Goal: Information Seeking & Learning: Check status

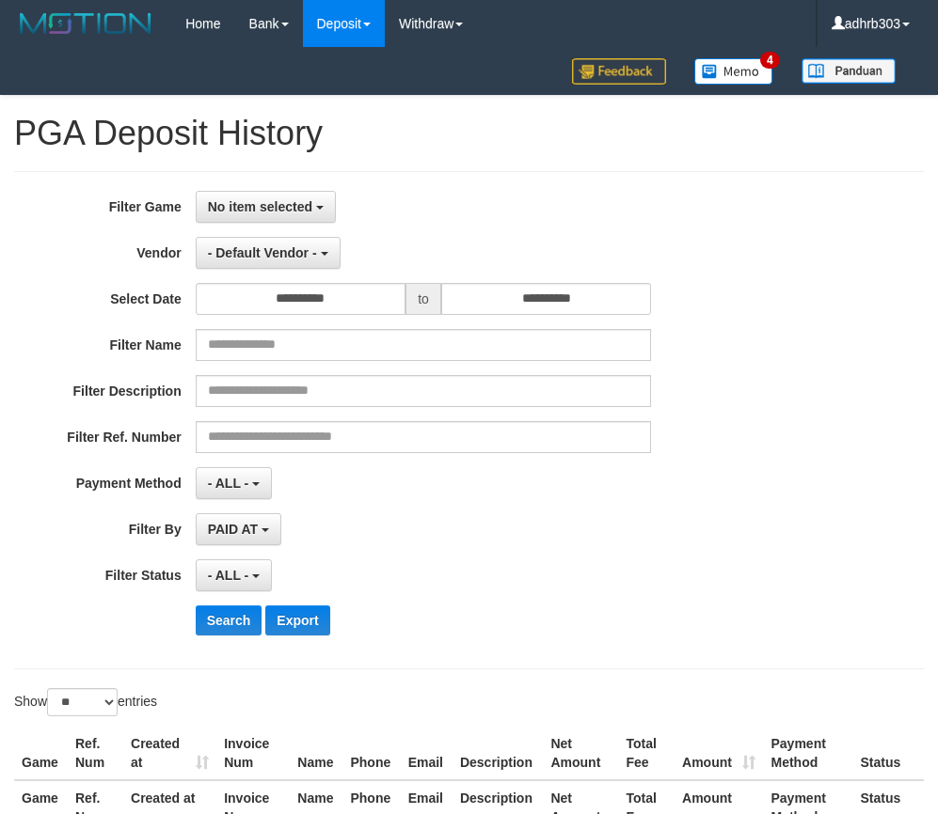
select select "**********"
select select "*"
select select "**"
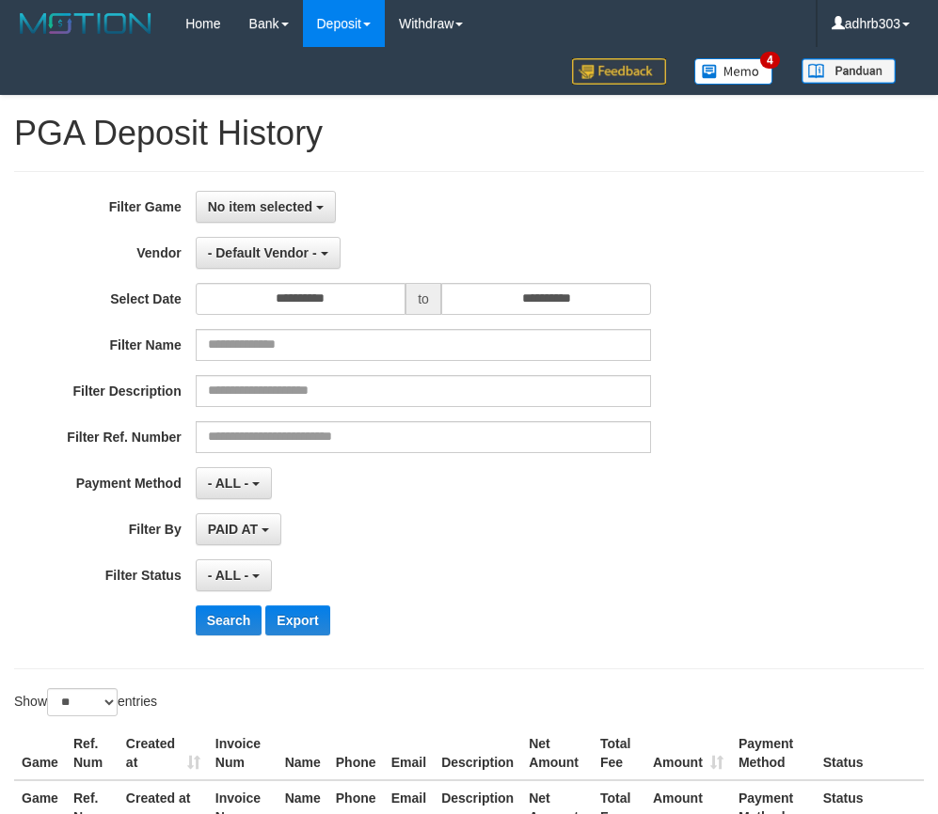
select select
select select "**"
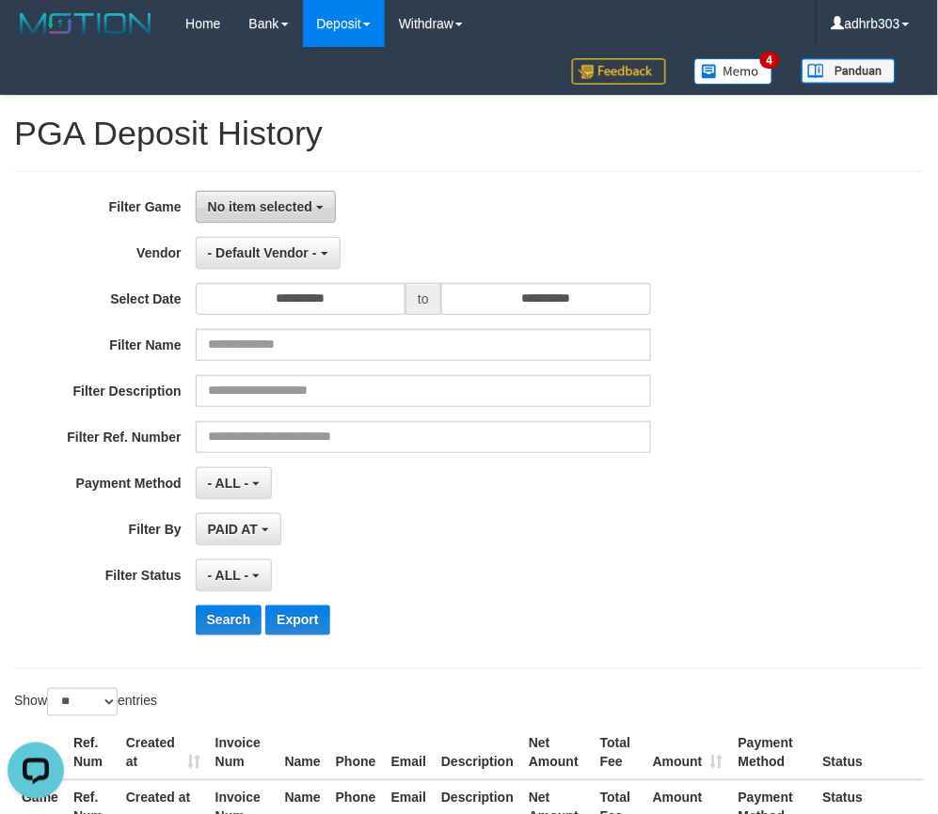
click at [286, 200] on span "No item selected" at bounding box center [260, 206] width 104 height 15
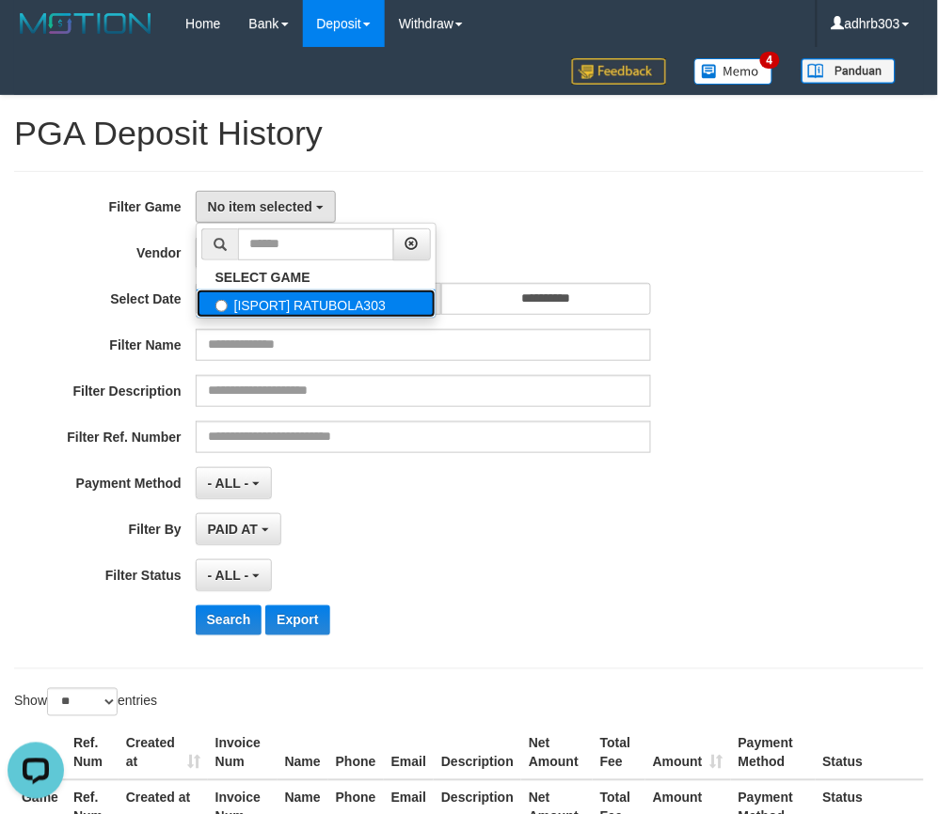
click at [302, 296] on label "[ISPORT] RATUBOLA303" at bounding box center [316, 304] width 239 height 28
select select "***"
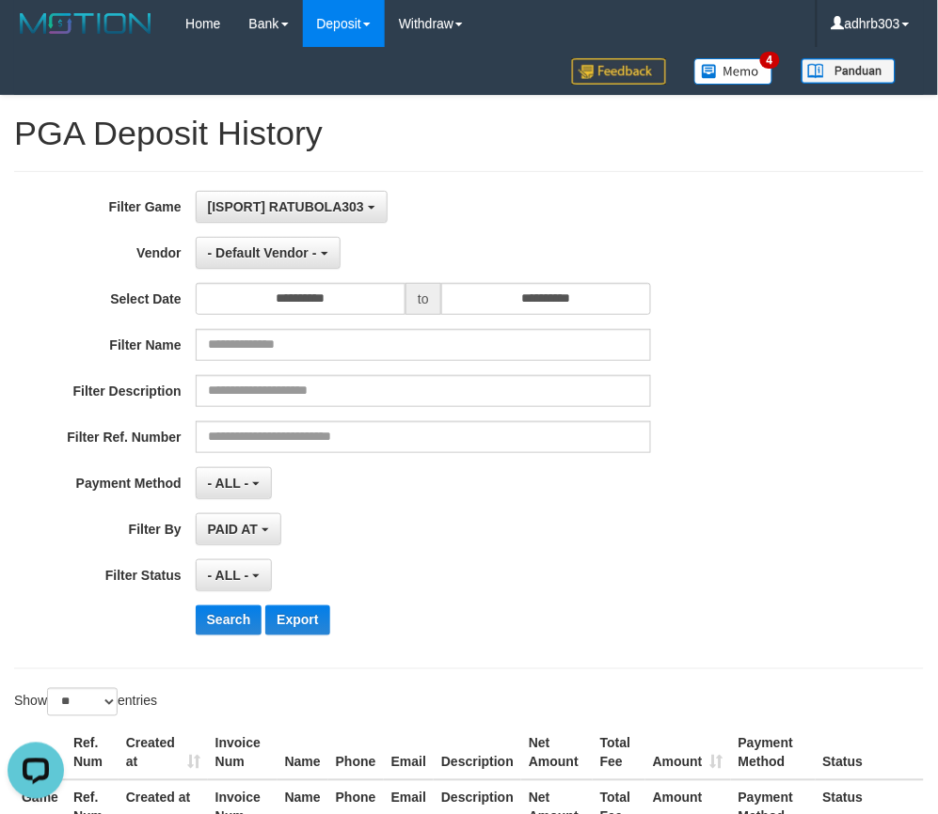
scroll to position [16, 0]
drag, startPoint x: 280, startPoint y: 251, endPoint x: 271, endPoint y: 267, distance: 18.5
click at [278, 251] on span "- Default Vendor -" at bounding box center [262, 252] width 109 height 15
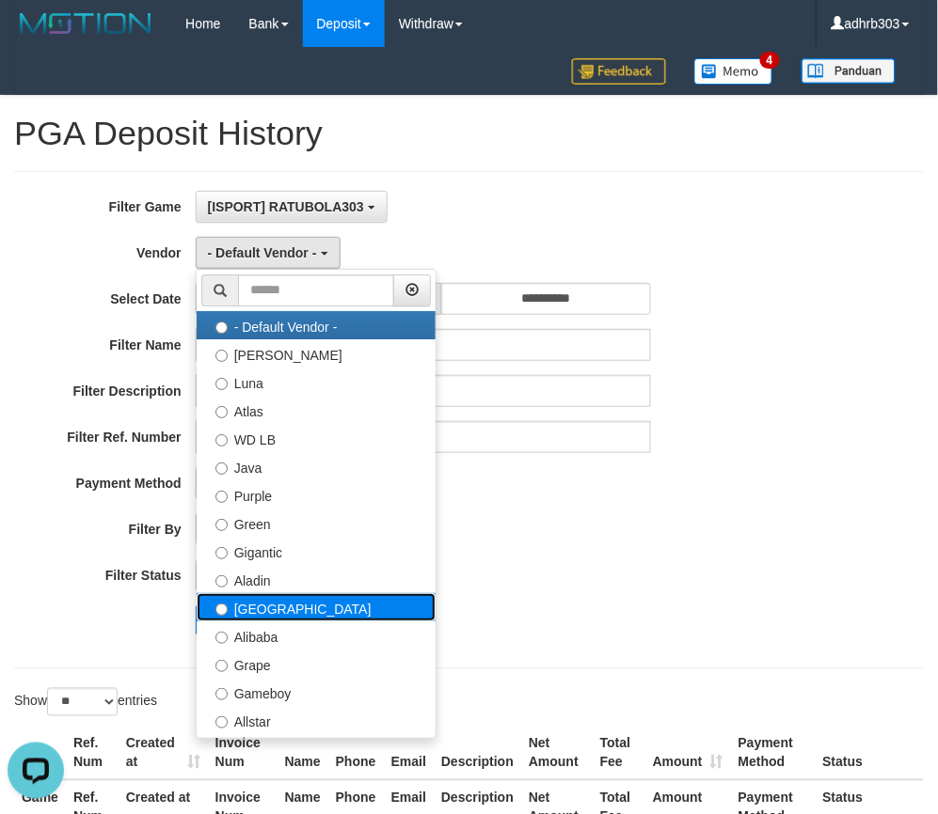
click at [288, 605] on label "[GEOGRAPHIC_DATA]" at bounding box center [316, 607] width 239 height 28
select select "**********"
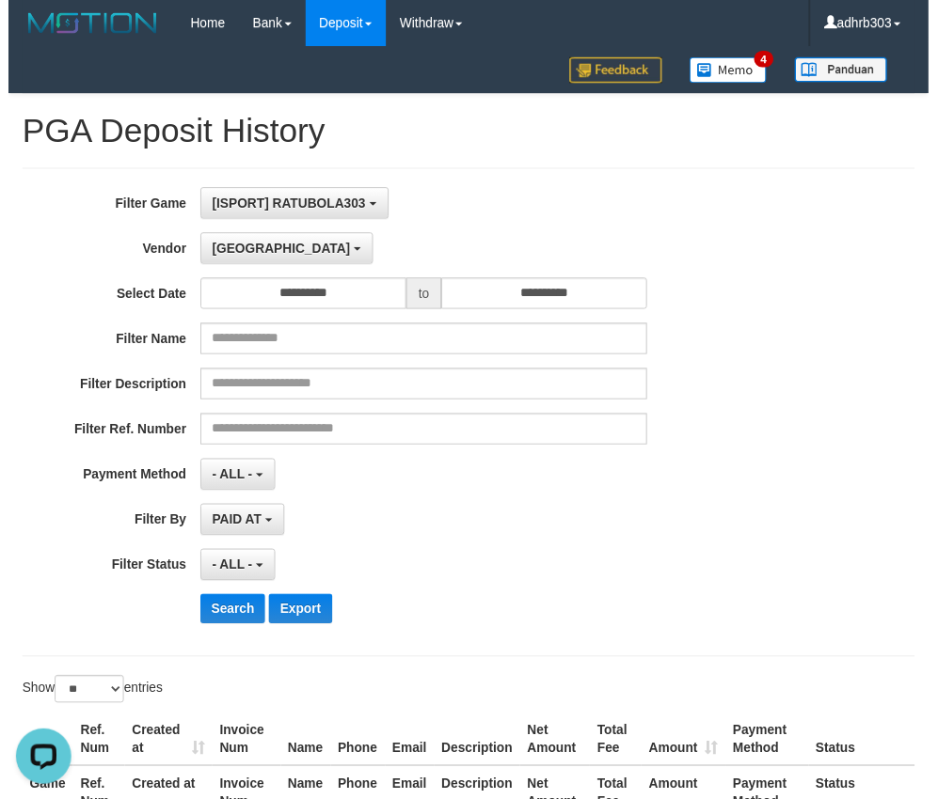
scroll to position [136, 0]
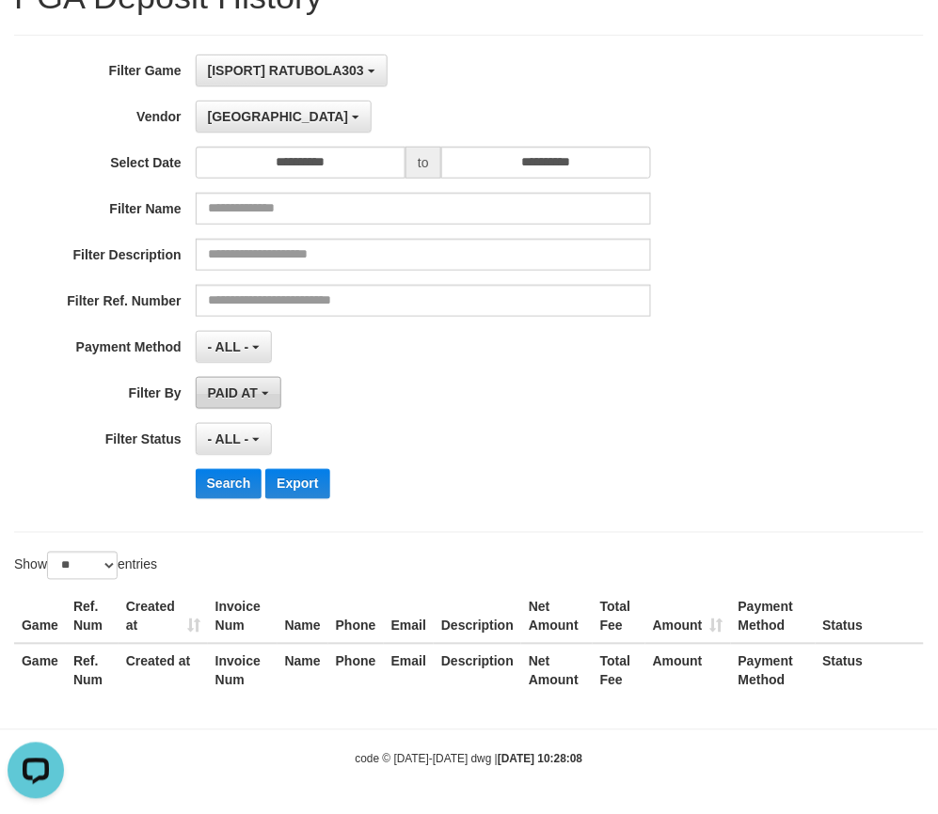
click at [251, 386] on span "PAID AT" at bounding box center [233, 393] width 50 height 15
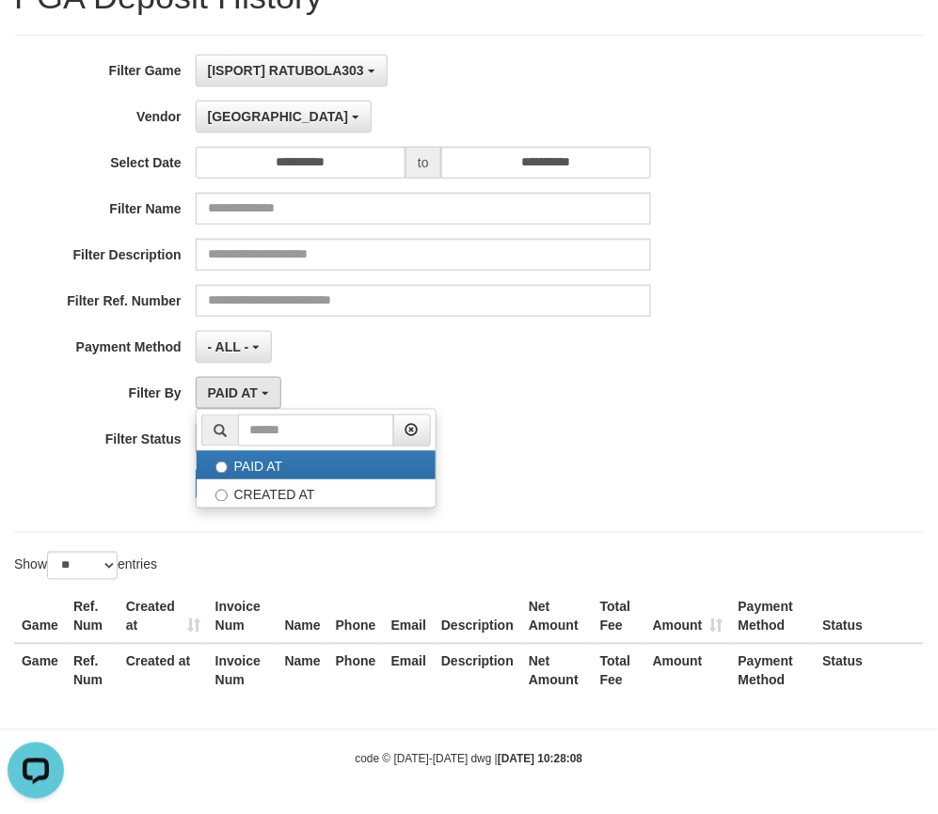
click at [340, 331] on div "- ALL - SELECT ALL - ALL - SELECT PAYMENT METHOD Mandiri BNI OVO CIMB BRI MAYBA…" at bounding box center [424, 347] width 456 height 32
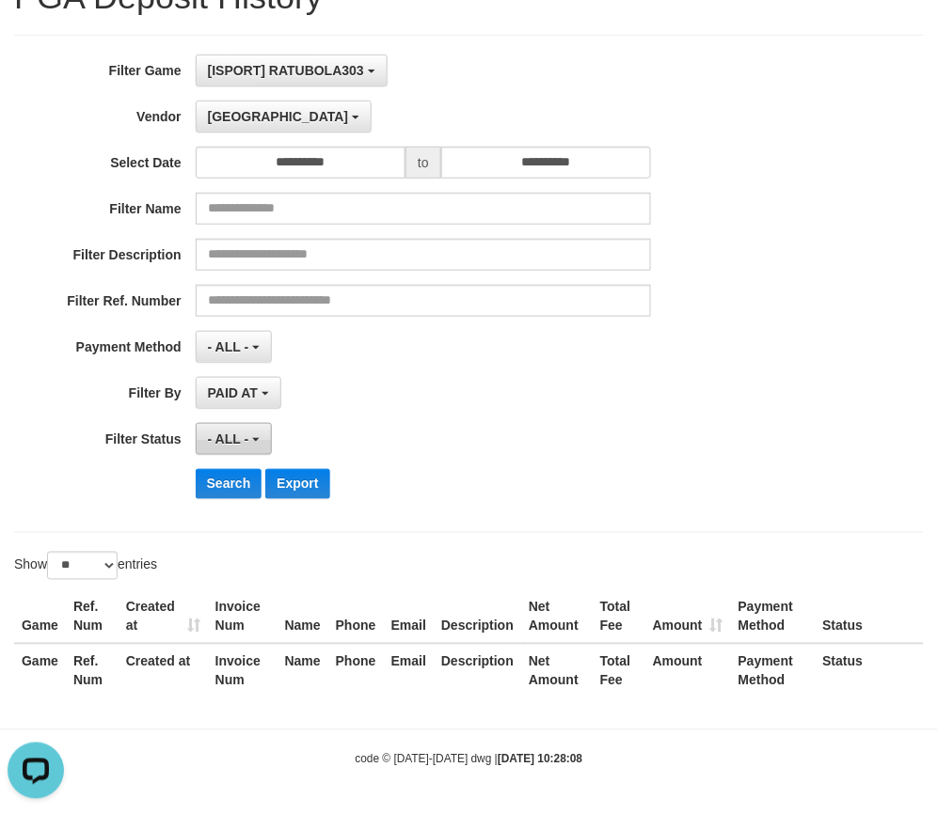
click at [231, 435] on span "- ALL -" at bounding box center [228, 439] width 41 height 15
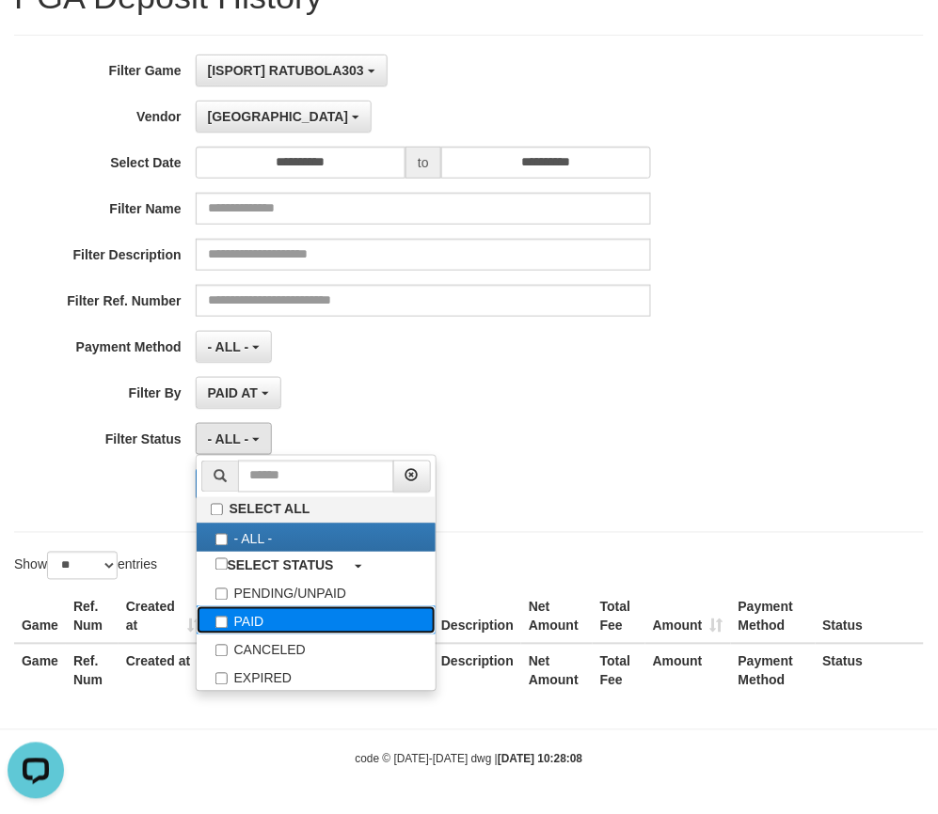
click at [299, 624] on label "PAID" at bounding box center [316, 621] width 239 height 28
select select "*"
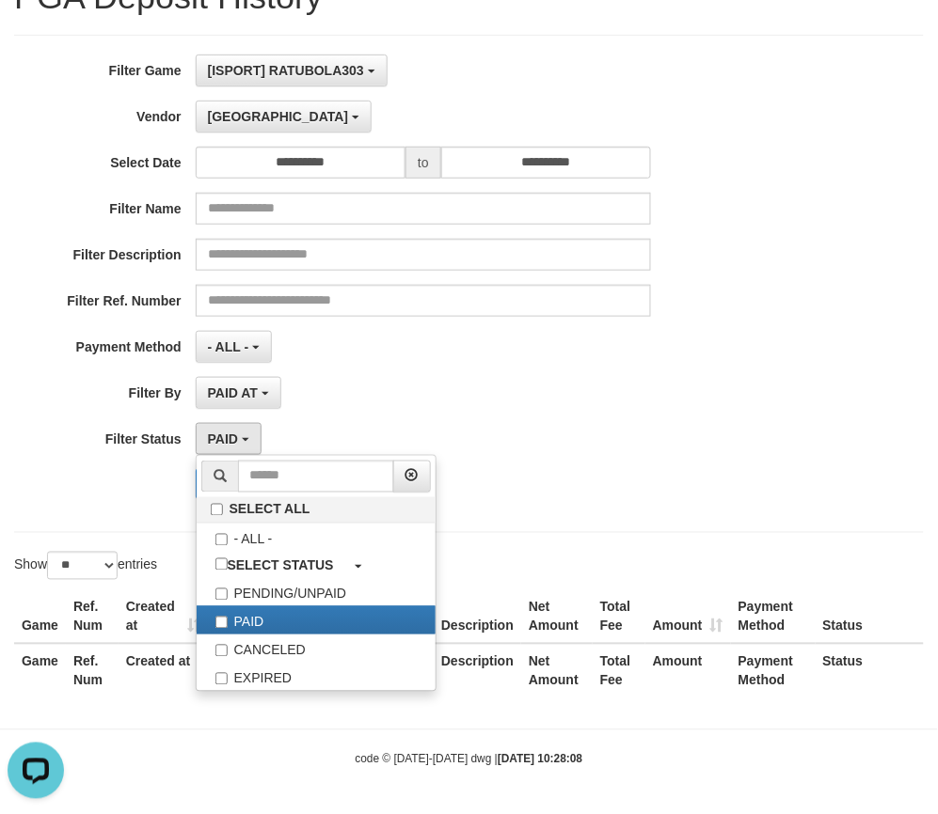
click at [111, 477] on div "Search Export" at bounding box center [391, 484] width 782 height 30
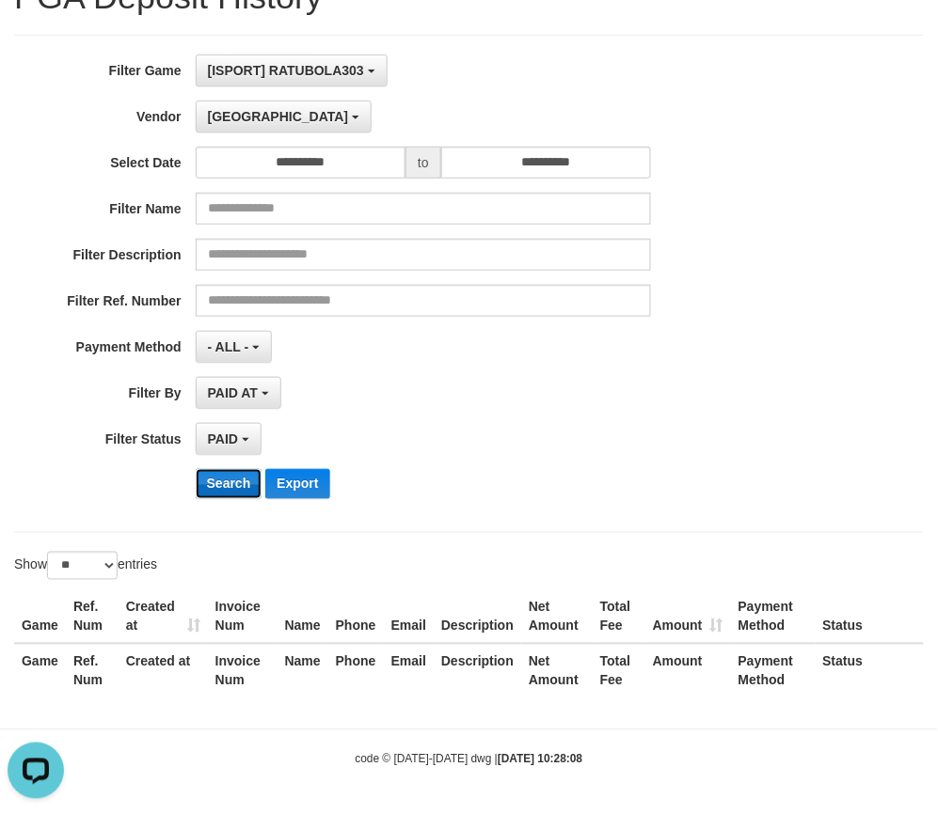
click at [231, 476] on button "Search" at bounding box center [229, 484] width 67 height 30
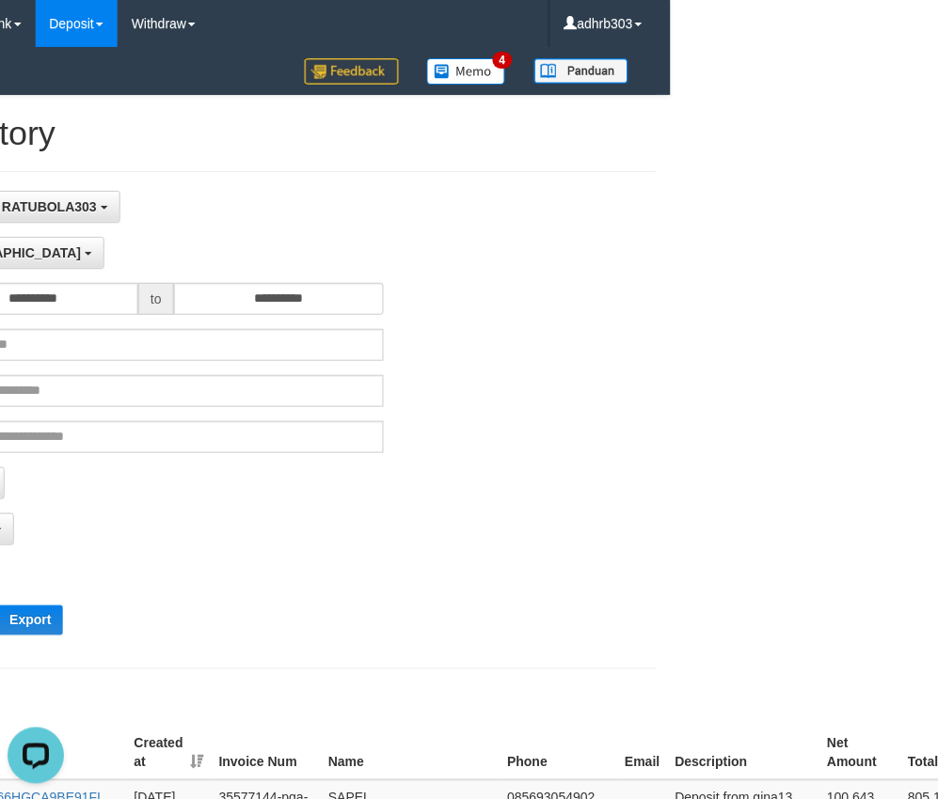
scroll to position [0, 0]
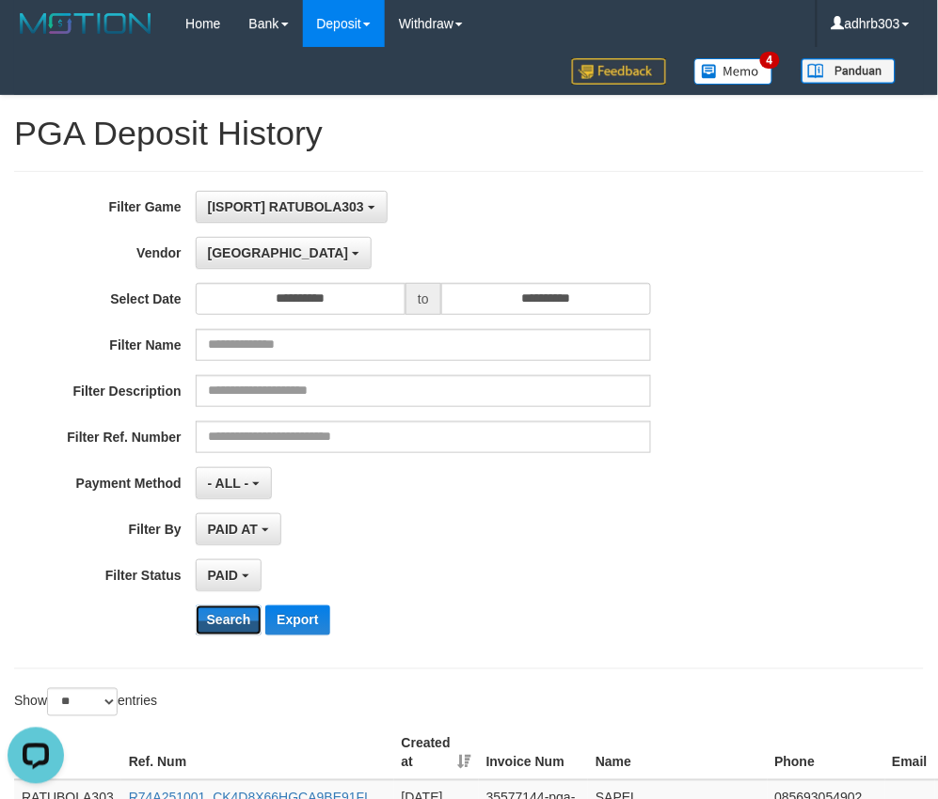
drag, startPoint x: 365, startPoint y: 805, endPoint x: 25, endPoint y: 21, distance: 854.7
click at [228, 250] on span "[GEOGRAPHIC_DATA]" at bounding box center [278, 252] width 141 height 15
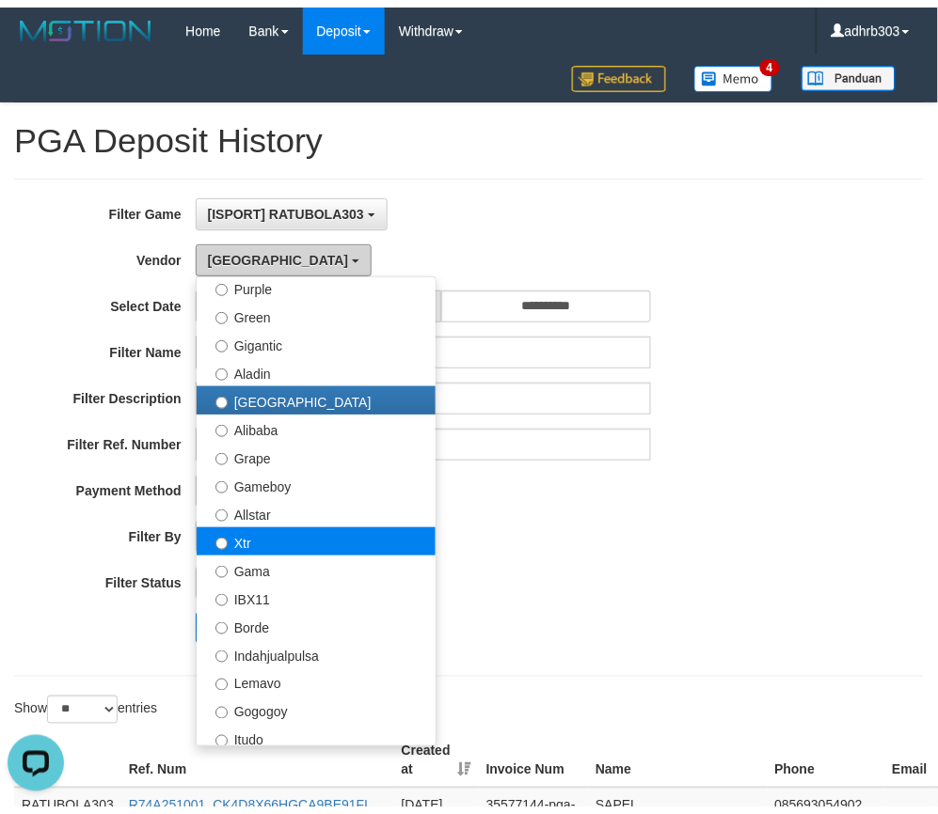
scroll to position [278, 0]
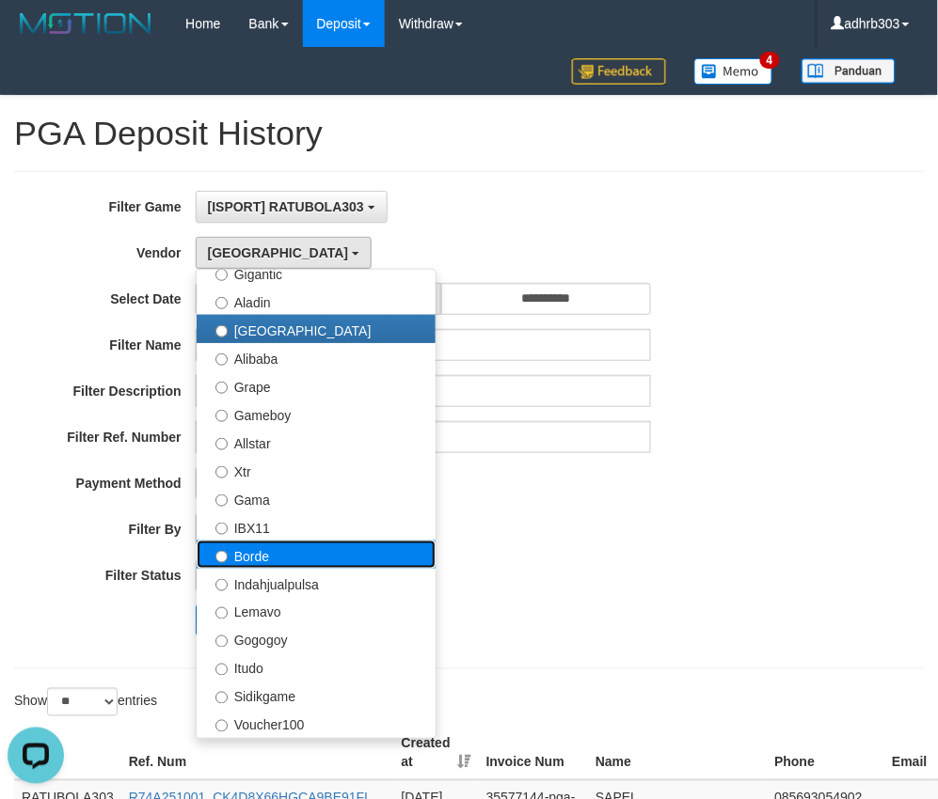
click at [278, 558] on label "Borde" at bounding box center [316, 555] width 239 height 28
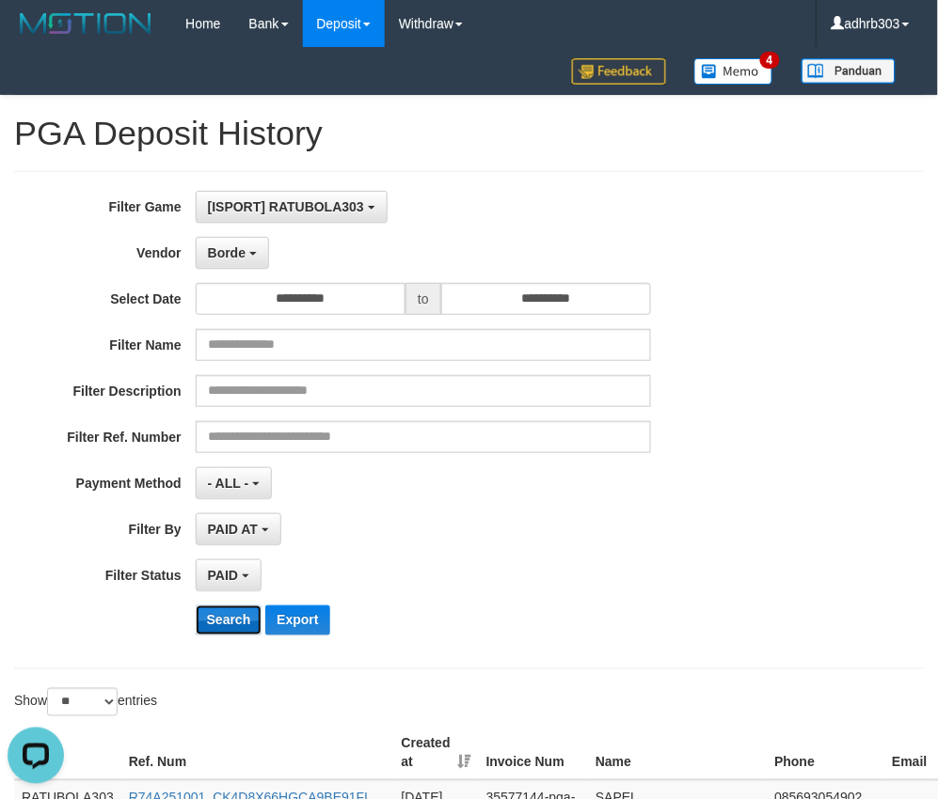
click at [245, 624] on button "Search" at bounding box center [229, 621] width 67 height 30
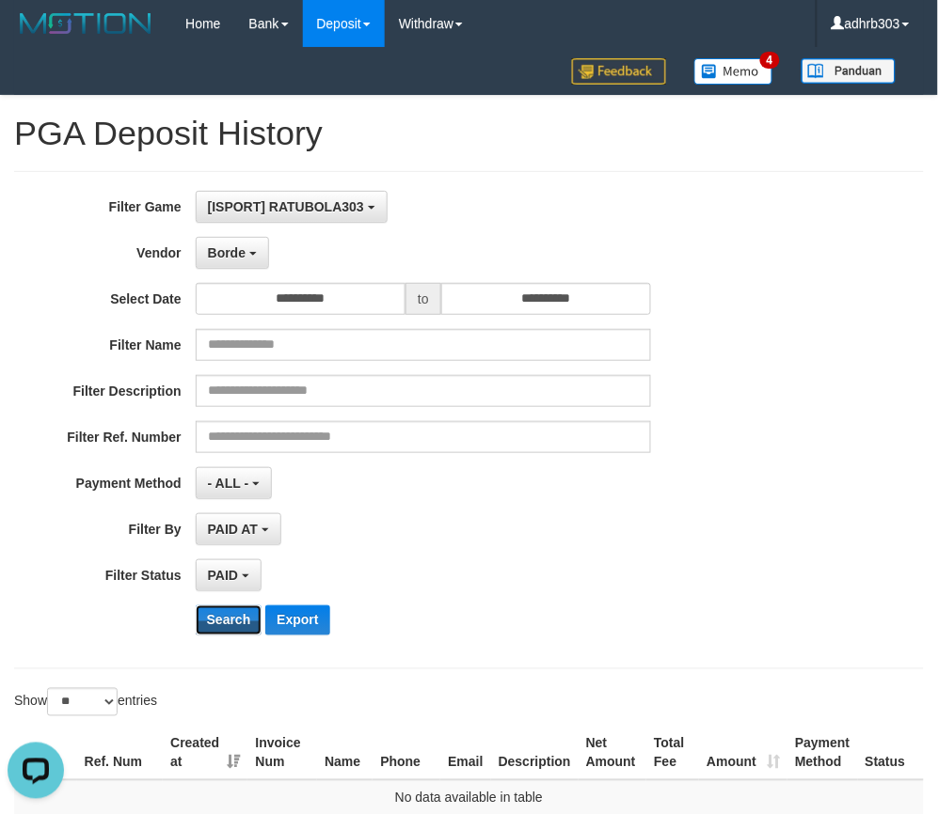
scroll to position [205, 0]
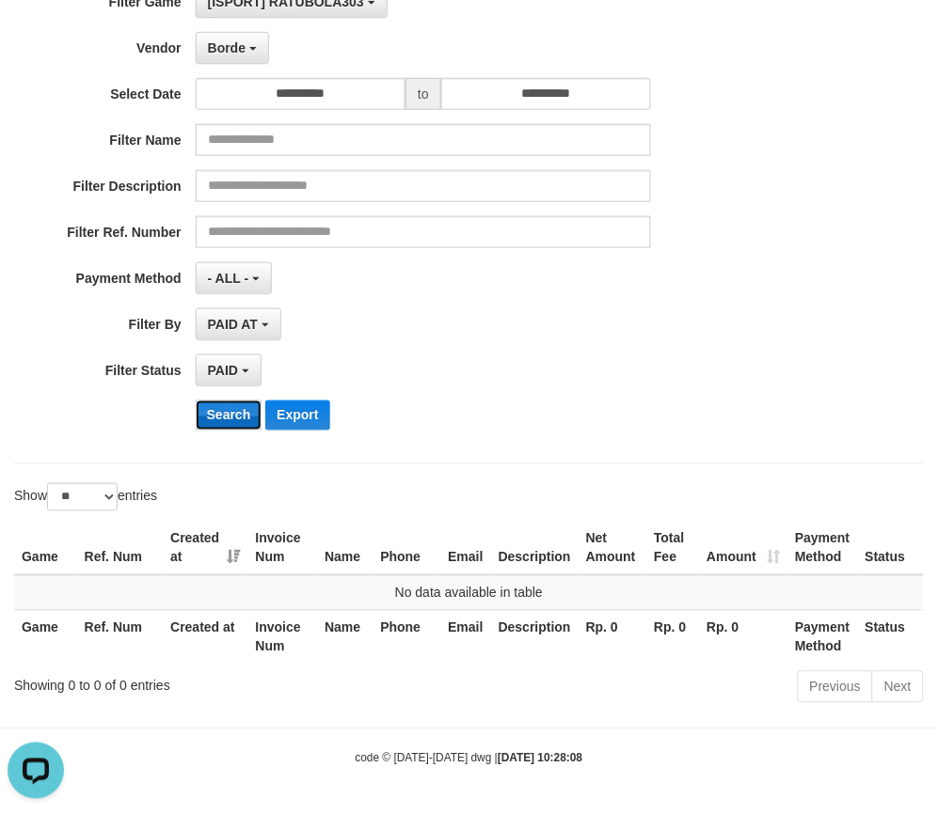
click at [232, 421] on button "Search" at bounding box center [229, 416] width 67 height 30
click at [228, 421] on button "Search" at bounding box center [229, 416] width 67 height 30
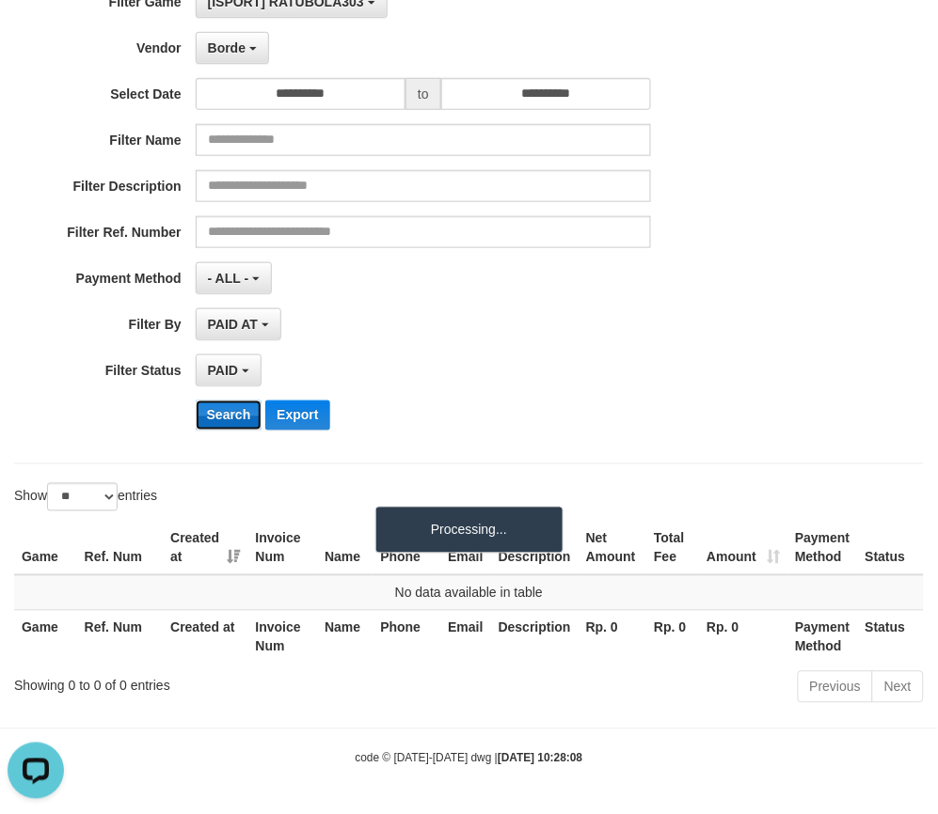
click at [228, 421] on button "Search" at bounding box center [229, 416] width 67 height 30
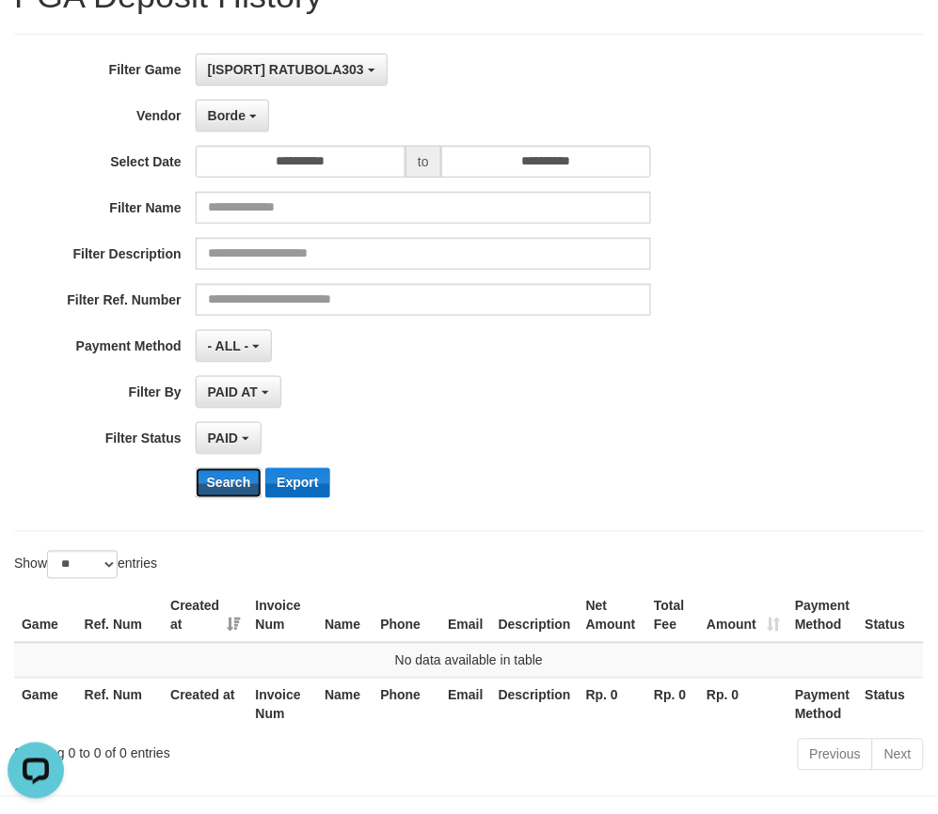
scroll to position [138, 0]
click at [231, 490] on button "Search" at bounding box center [229, 482] width 67 height 30
click at [242, 119] on span "Borde" at bounding box center [227, 114] width 38 height 15
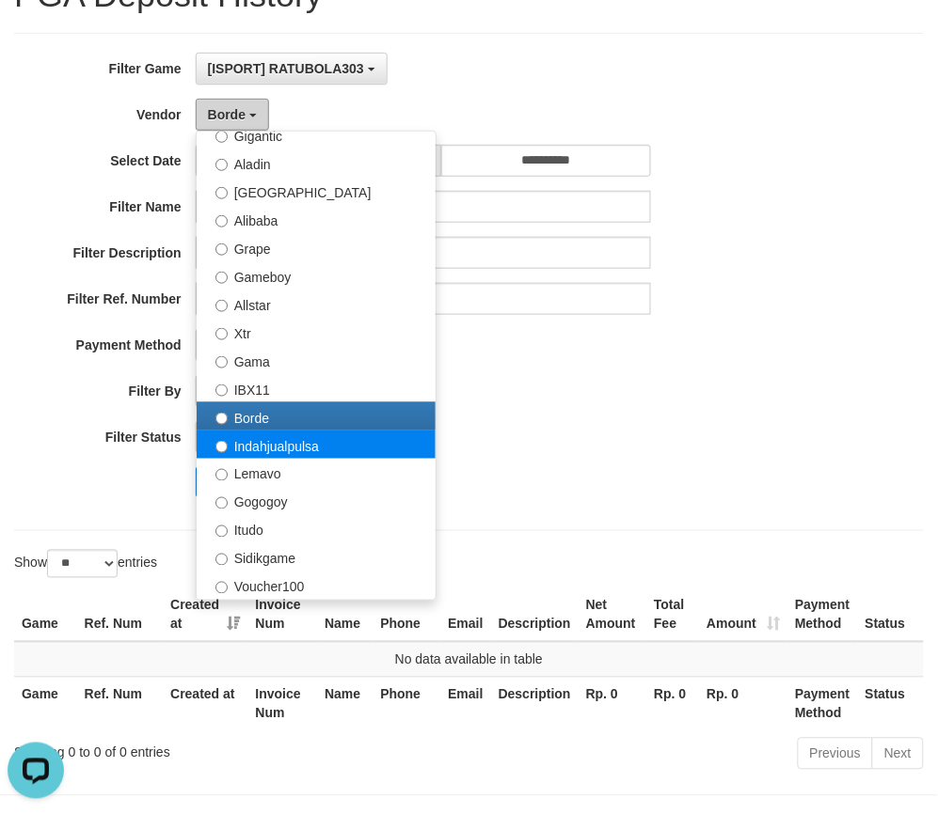
scroll to position [418, 0]
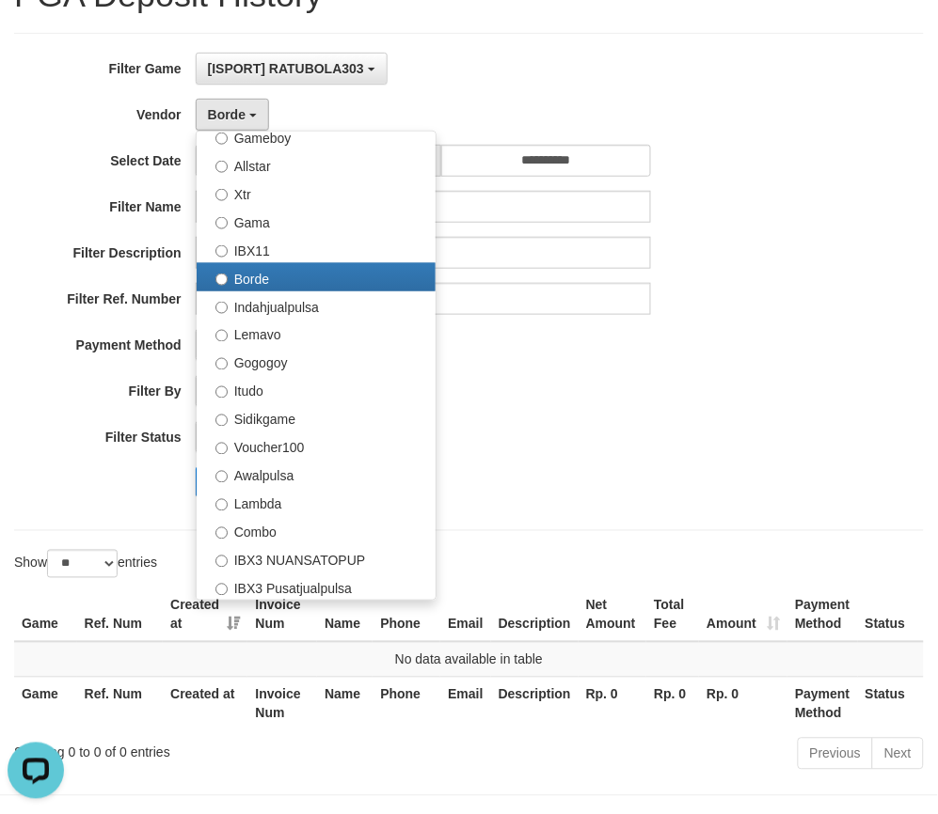
click at [615, 456] on div "**********" at bounding box center [391, 282] width 782 height 459
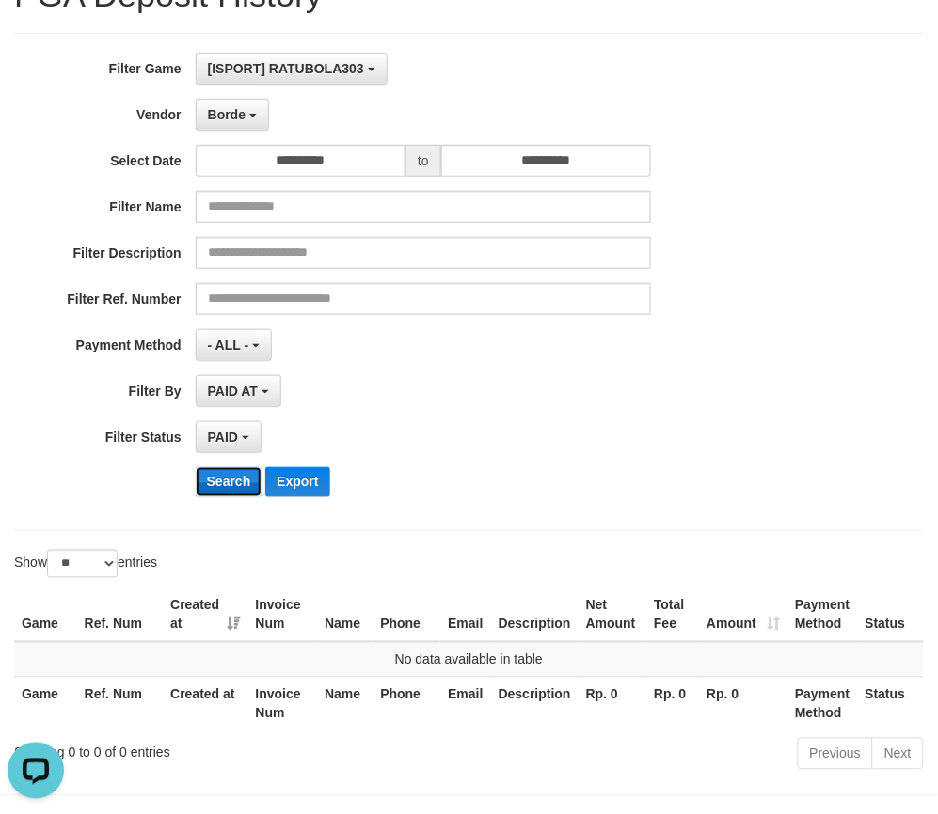
click at [243, 484] on button "Search" at bounding box center [229, 482] width 67 height 30
click at [238, 114] on span "Borde" at bounding box center [227, 114] width 38 height 15
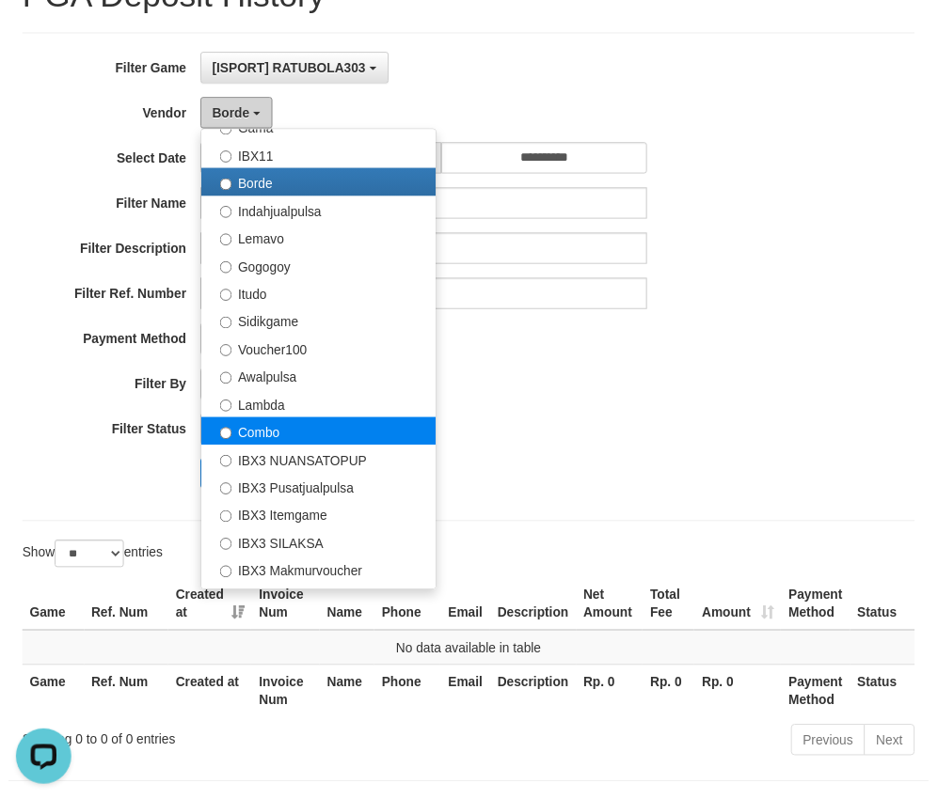
scroll to position [557, 0]
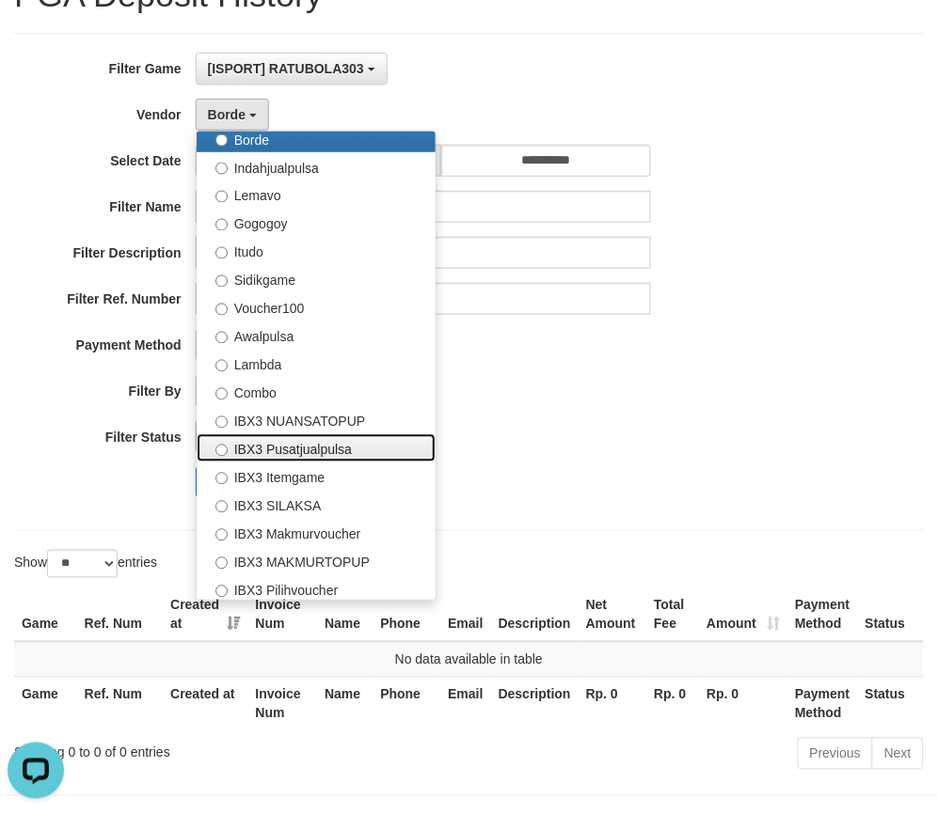
click at [239, 444] on label "IBX3 Pusatjualpulsa" at bounding box center [316, 448] width 239 height 28
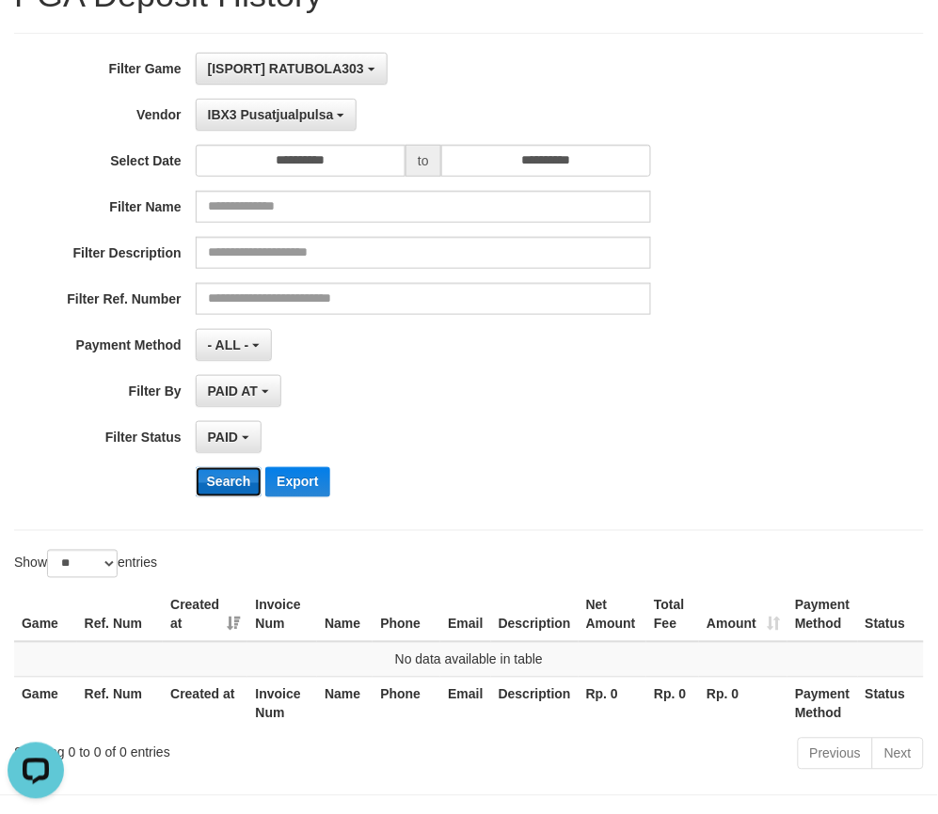
click at [238, 472] on button "Search" at bounding box center [229, 482] width 67 height 30
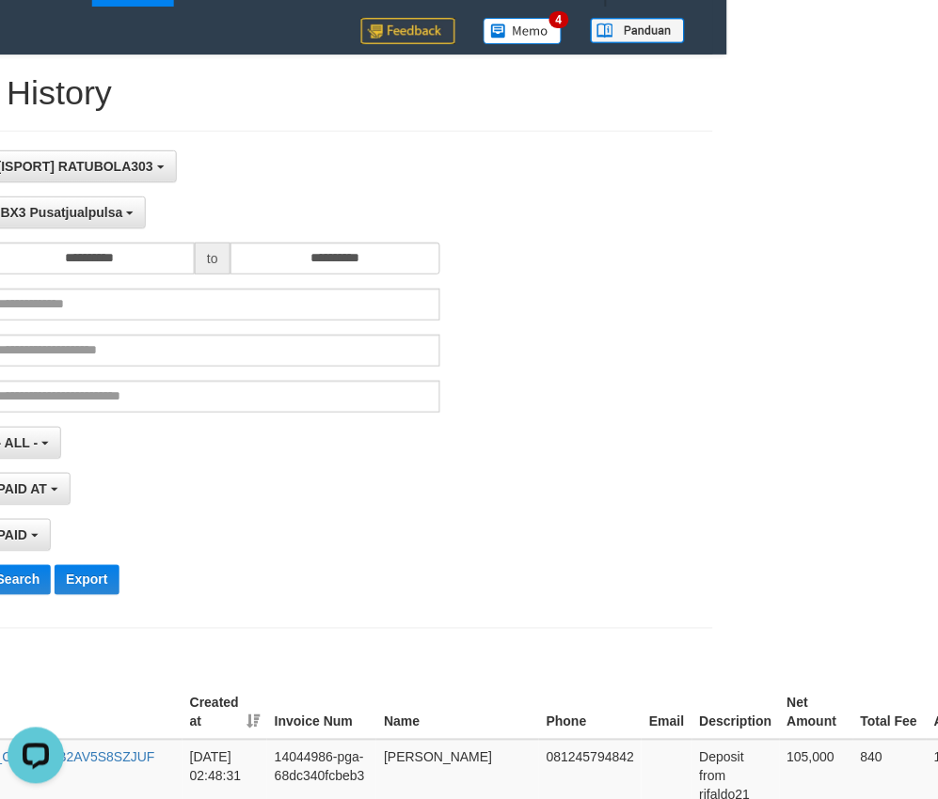
scroll to position [0, 211]
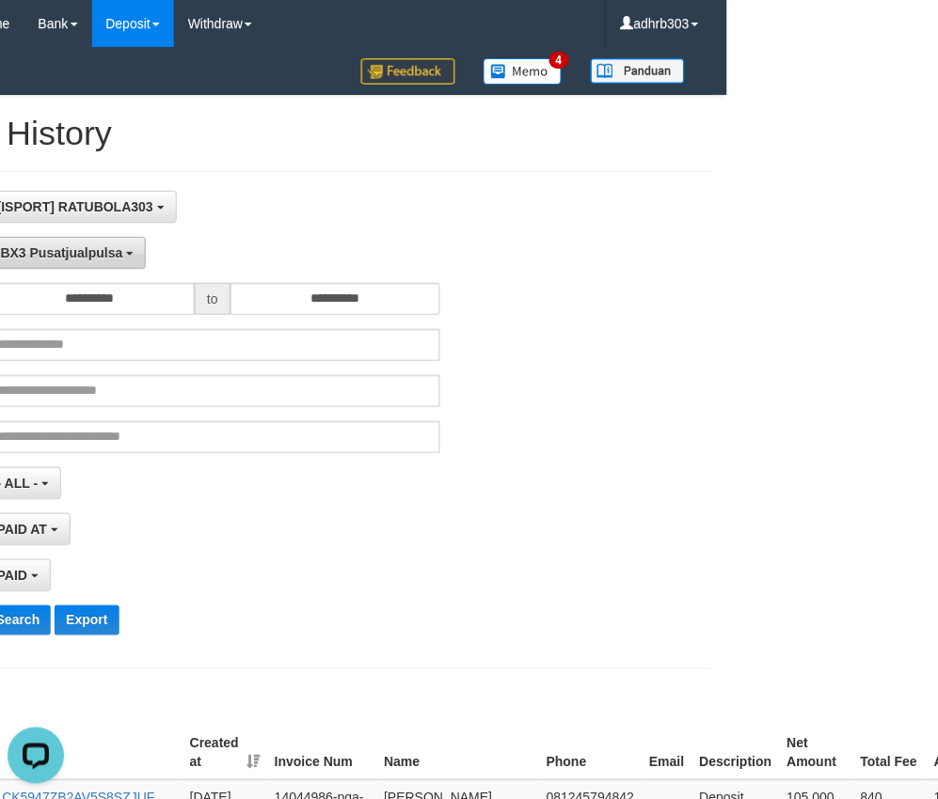
click at [64, 257] on span "IBX3 Pusatjualpulsa" at bounding box center [60, 252] width 126 height 15
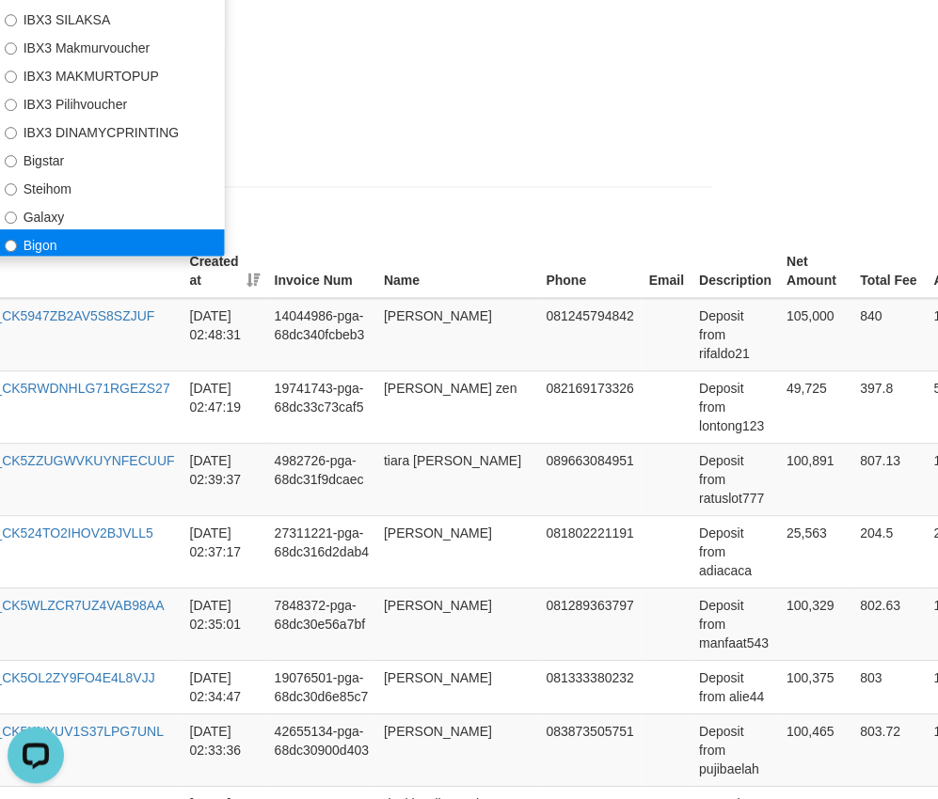
scroll to position [278, 211]
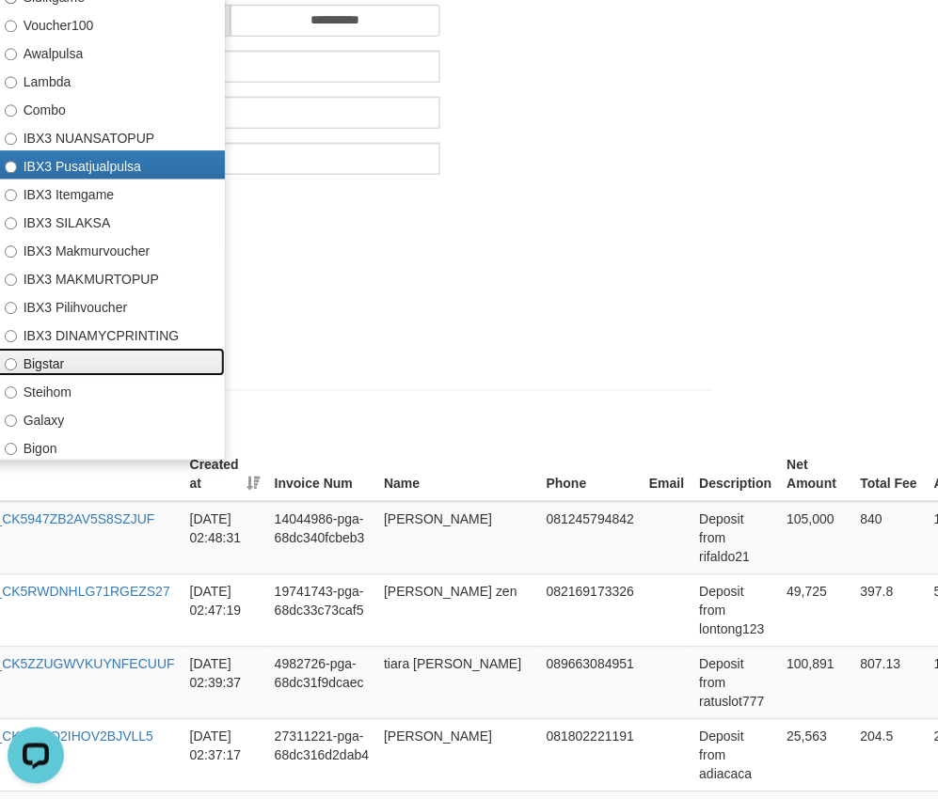
click at [108, 372] on label "Bigstar" at bounding box center [105, 363] width 239 height 28
select select "**********"
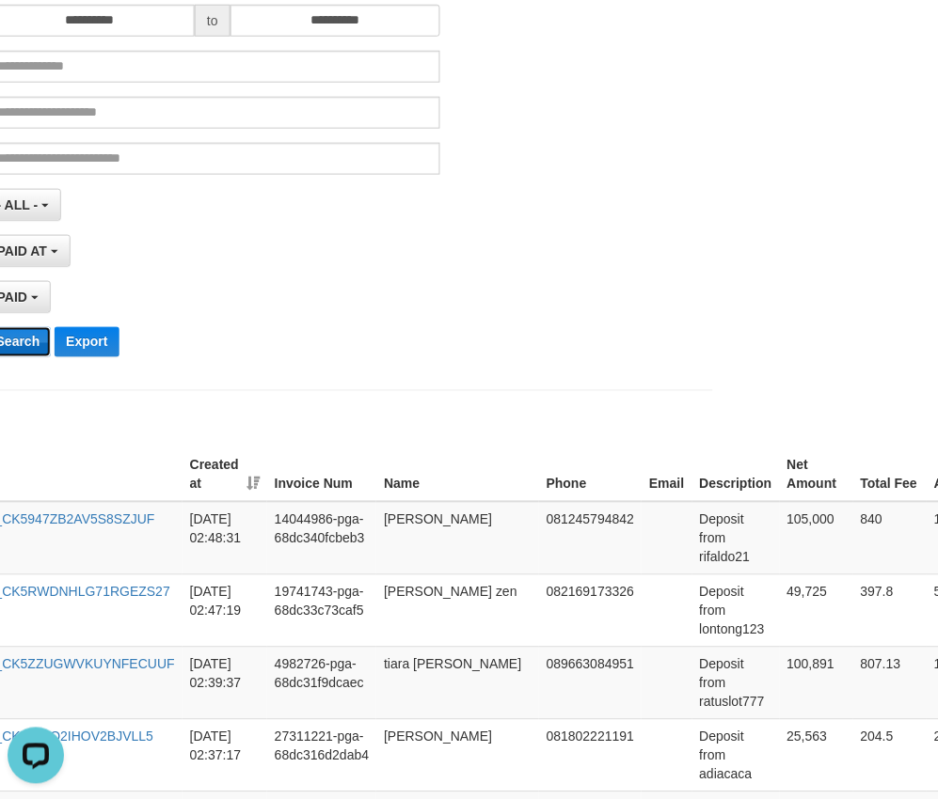
click at [7, 327] on button "Search" at bounding box center [18, 342] width 67 height 30
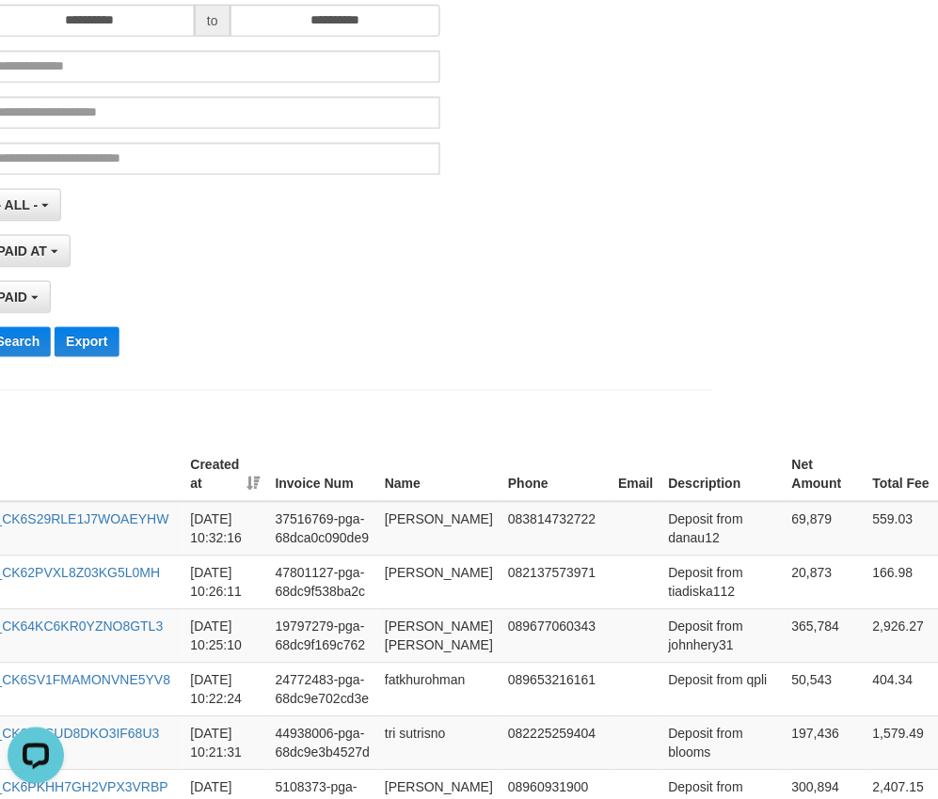
drag, startPoint x: 671, startPoint y: 341, endPoint x: 533, endPoint y: 360, distance: 138.6
click at [670, 341] on div "**********" at bounding box center [258, 142] width 938 height 459
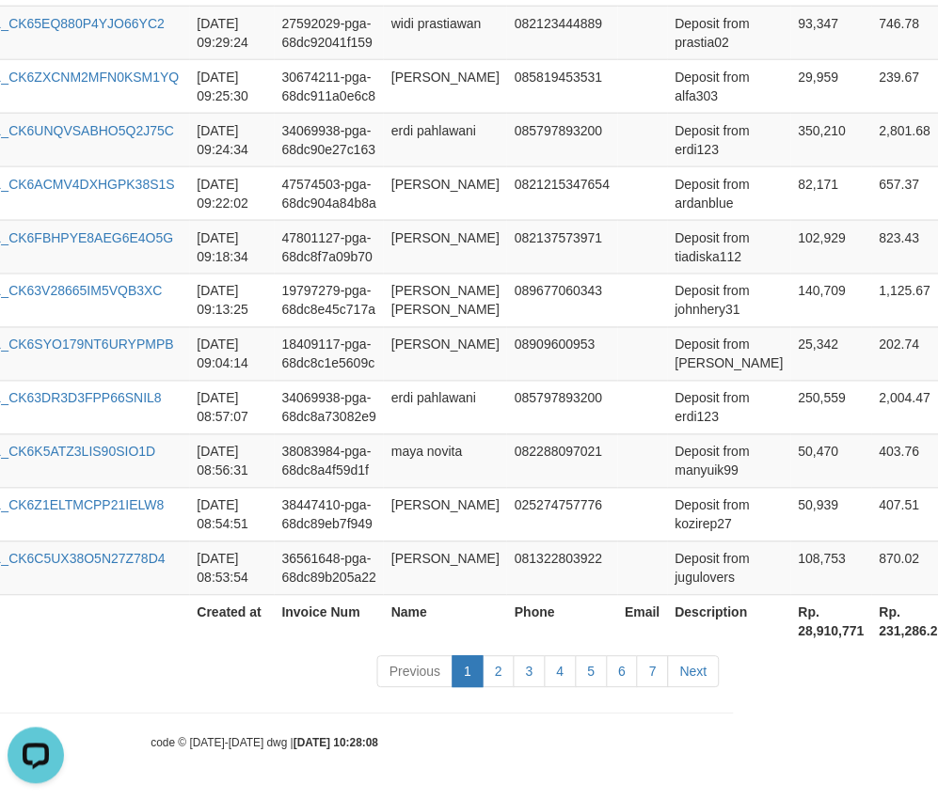
scroll to position [1866, 258]
